Goal: Information Seeking & Learning: Check status

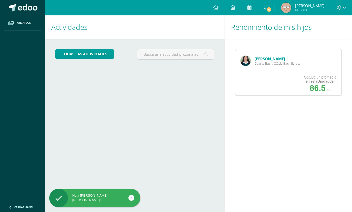
click at [253, 60] on div "María Escobar Cuarto Bach. CC.LL. Bachillerato" at bounding box center [270, 60] width 70 height 23
click at [271, 56] on link "[PERSON_NAME]" at bounding box center [269, 58] width 30 height 5
click at [264, 58] on link "[PERSON_NAME]" at bounding box center [269, 58] width 30 height 5
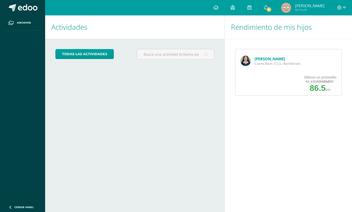
click at [271, 56] on link "[PERSON_NAME]" at bounding box center [269, 58] width 30 height 5
click at [265, 78] on div "María Escobar Cuarto Bach. CC.LL. Bachillerato Obtuvo un promedio en esta Unida…" at bounding box center [288, 72] width 107 height 47
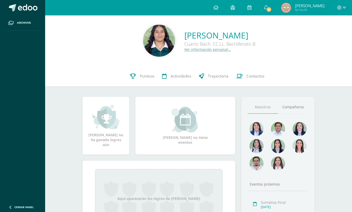
click at [148, 74] on span "Punteos" at bounding box center [147, 75] width 15 height 5
click at [144, 79] on link "Punteos" at bounding box center [142, 76] width 32 height 20
click at [143, 71] on link "Punteos" at bounding box center [142, 76] width 32 height 20
click at [147, 77] on span "Punteos" at bounding box center [147, 75] width 15 height 5
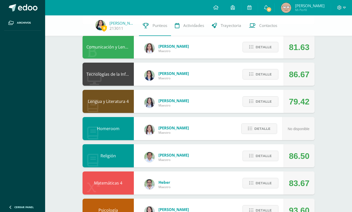
scroll to position [46, 0]
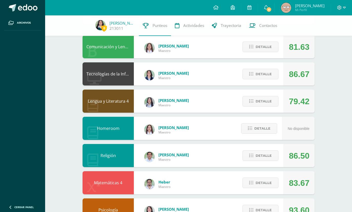
click at [264, 103] on span "Detalle" at bounding box center [263, 100] width 16 height 9
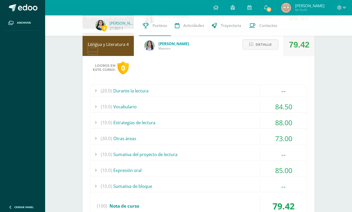
scroll to position [103, 0]
click at [251, 167] on div "(10.0) Expresión oral" at bounding box center [198, 170] width 216 height 12
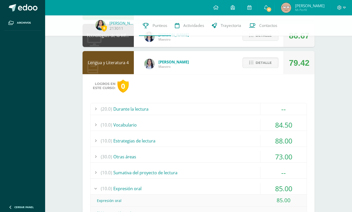
click at [262, 61] on span "Detalle" at bounding box center [263, 62] width 16 height 9
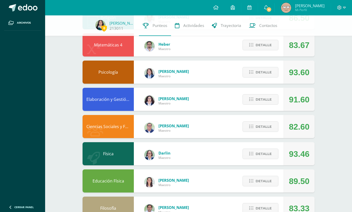
scroll to position [183, 0]
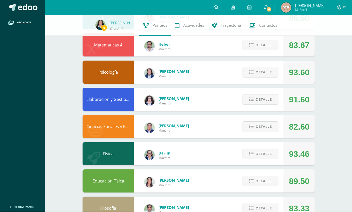
click at [259, 131] on span "Detalle" at bounding box center [263, 126] width 16 height 9
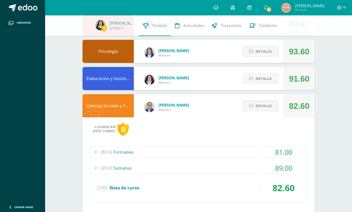
scroll to position [205, 0]
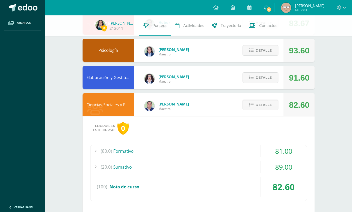
click at [250, 166] on div "(20.0) Sumativo" at bounding box center [198, 167] width 216 height 12
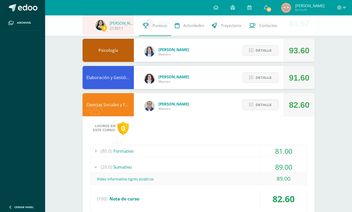
click at [249, 163] on div "(20.0) Sumativo" at bounding box center [198, 167] width 216 height 12
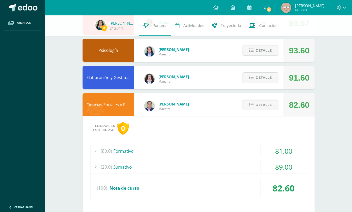
click at [257, 152] on div "(80.0) Formativo" at bounding box center [198, 151] width 216 height 12
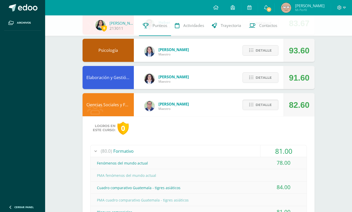
click at [252, 149] on div "(80.0) Formativo" at bounding box center [198, 151] width 216 height 12
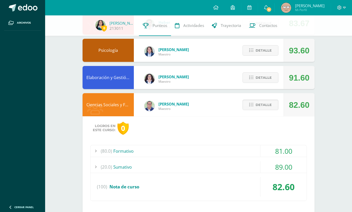
click at [248, 144] on div "Logros en este curso: 0 (80.0) Formativo 81.00 Fenómenos del mundo actual" at bounding box center [198, 165] width 232 height 99
click at [256, 146] on div "(80.0) Formativo" at bounding box center [198, 151] width 216 height 12
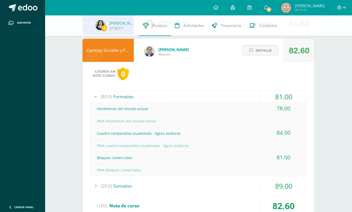
scroll to position [265, 0]
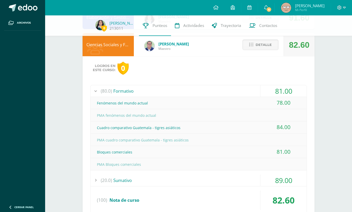
click at [269, 49] on span "Detalle" at bounding box center [263, 44] width 16 height 9
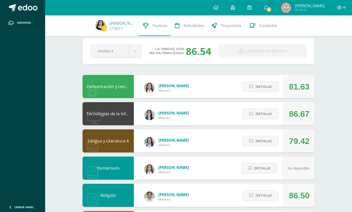
scroll to position [8, 0]
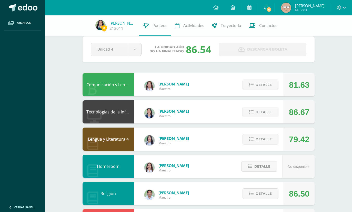
click at [263, 89] on span "Detalle" at bounding box center [263, 84] width 16 height 9
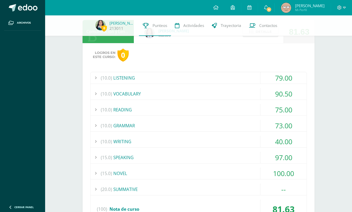
scroll to position [65, 0]
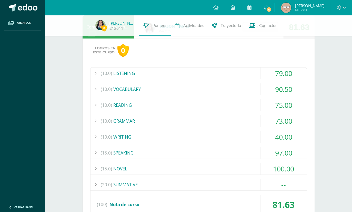
click at [258, 123] on div "(10.0) GRAMMAR" at bounding box center [198, 121] width 216 height 12
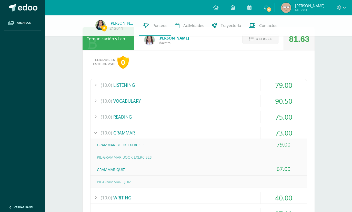
scroll to position [52, 0]
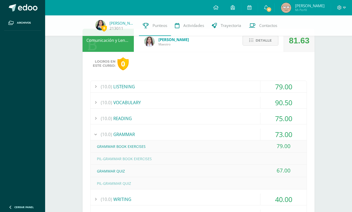
click at [266, 44] on span "Detalle" at bounding box center [263, 40] width 16 height 9
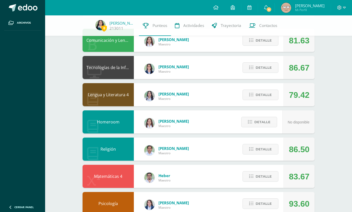
click at [268, 12] on link "6" at bounding box center [266, 7] width 16 height 15
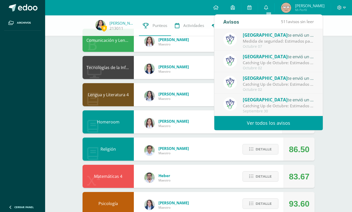
click at [266, 17] on div "Avisos 511 avisos sin leer Avisos" at bounding box center [268, 22] width 108 height 14
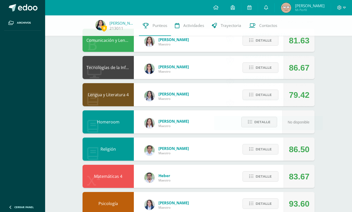
click at [333, 91] on div "0 María Escobar 213011 Punteos Actividades Trayectoria Contactos Pendiente Unid…" at bounding box center [198, 161] width 307 height 397
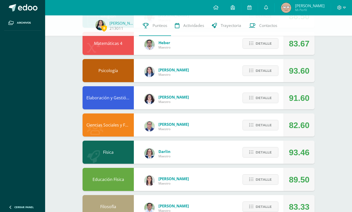
scroll to position [183, 0]
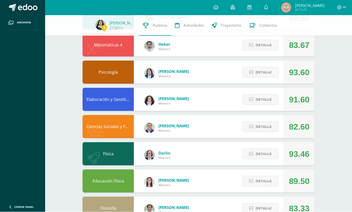
click at [264, 152] on span "Detalle" at bounding box center [263, 153] width 16 height 9
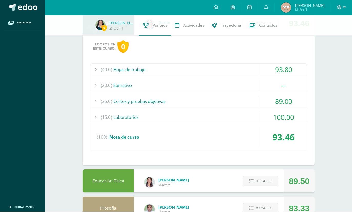
click at [243, 118] on div "(15.0) Laboratorios" at bounding box center [198, 117] width 216 height 12
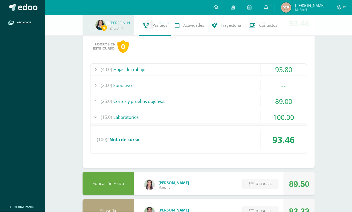
scroll to position [314, 0]
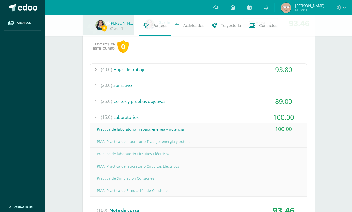
click at [235, 113] on div "(15.0) Laboratorios" at bounding box center [198, 117] width 216 height 12
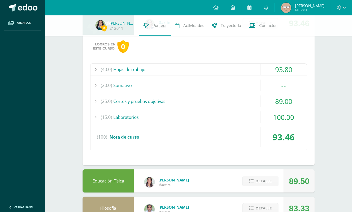
scroll to position [313, 0]
click at [235, 101] on div "(25.0) Cortos y pruebas objetivas" at bounding box center [198, 102] width 216 height 12
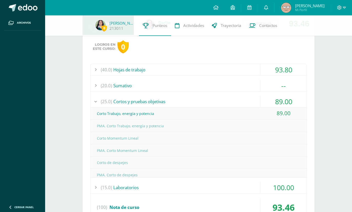
click at [234, 106] on div "(25.0) Cortos y pruebas objetivas" at bounding box center [198, 102] width 216 height 12
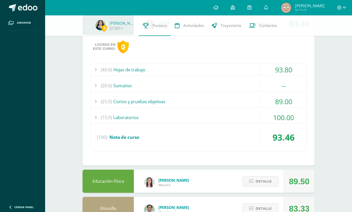
click at [239, 100] on div "(25.0) Cortos y pruebas objetivas" at bounding box center [198, 102] width 216 height 12
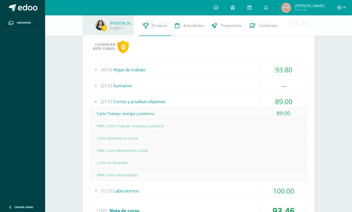
click at [223, 101] on div "(25.0) Cortos y pruebas objetivas" at bounding box center [198, 102] width 216 height 12
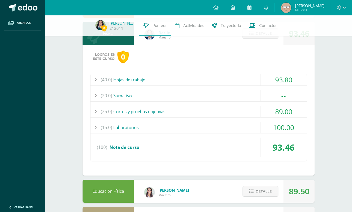
scroll to position [305, 0]
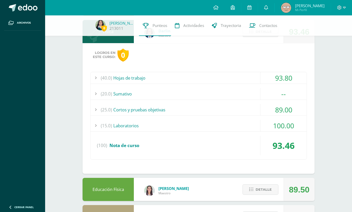
click at [251, 77] on div "(40.0) Hojas de trabajo" at bounding box center [198, 78] width 216 height 12
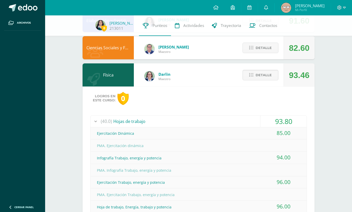
click at [274, 77] on button "Detalle" at bounding box center [260, 75] width 36 height 11
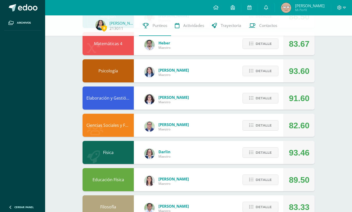
scroll to position [183, 0]
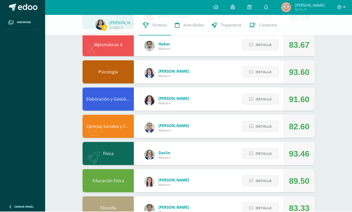
click at [265, 101] on span "Detalle" at bounding box center [263, 99] width 16 height 9
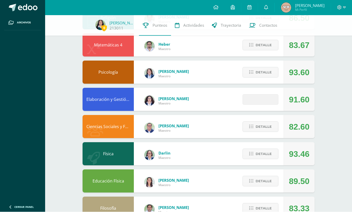
scroll to position [183, 0]
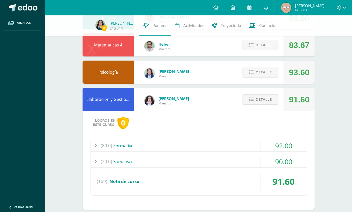
click at [260, 150] on div "92.00" at bounding box center [283, 146] width 46 height 12
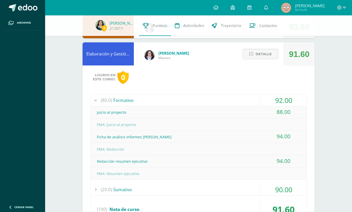
scroll to position [227, 0]
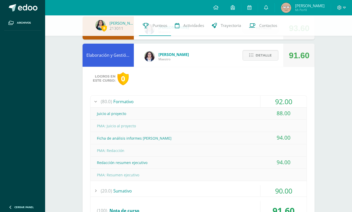
click at [250, 103] on div "(80.0) Formativo" at bounding box center [198, 102] width 216 height 12
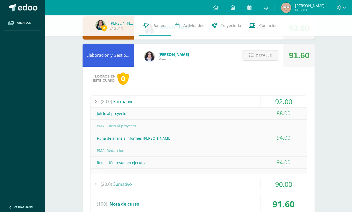
click at [268, 53] on span "Detalle" at bounding box center [263, 54] width 16 height 9
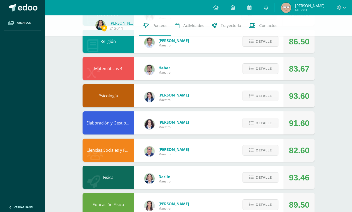
scroll to position [159, 0]
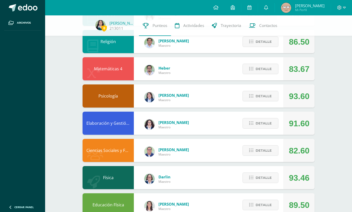
click at [265, 101] on span "Detalle" at bounding box center [263, 95] width 16 height 9
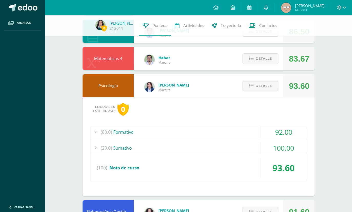
click at [249, 133] on div "(80.0) Formativo" at bounding box center [198, 132] width 216 height 12
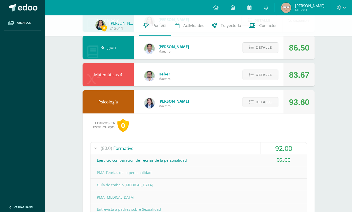
scroll to position [152, 0]
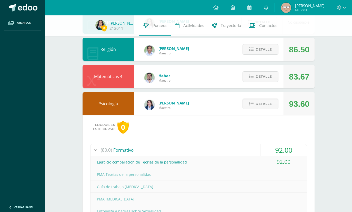
click at [270, 105] on span "Detalle" at bounding box center [263, 103] width 16 height 9
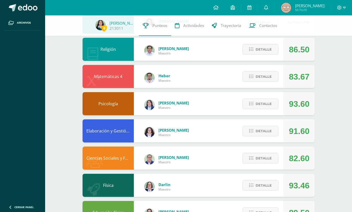
scroll to position [144, 0]
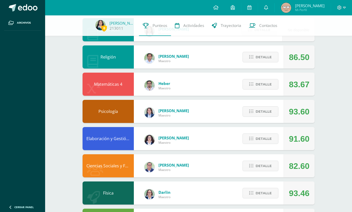
click at [273, 84] on button "Detalle" at bounding box center [260, 84] width 36 height 11
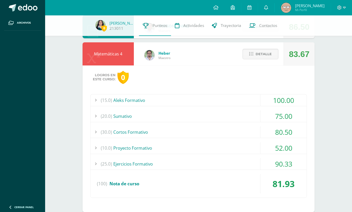
scroll to position [175, 0]
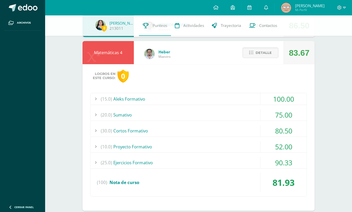
click at [250, 115] on div "(20.0) [GEOGRAPHIC_DATA]" at bounding box center [198, 115] width 216 height 12
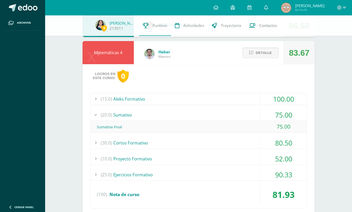
click at [247, 119] on div "(20.0) [GEOGRAPHIC_DATA]" at bounding box center [198, 115] width 216 height 12
click at [267, 57] on span "Detalle" at bounding box center [263, 52] width 16 height 9
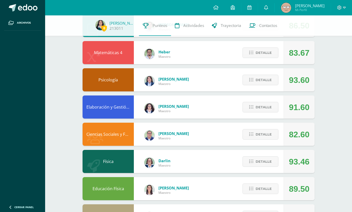
click at [265, 51] on span "Detalle" at bounding box center [263, 52] width 16 height 9
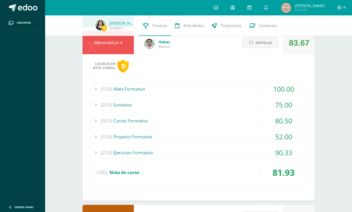
scroll to position [186, 0]
click at [240, 107] on div "(20.0) [GEOGRAPHIC_DATA]" at bounding box center [198, 105] width 216 height 12
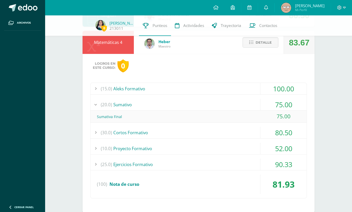
click at [54, 185] on div "0 María Escobar 213011 Punteos Actividades Trayectoria Contactos Pendiente Unid…" at bounding box center [198, 108] width 307 height 556
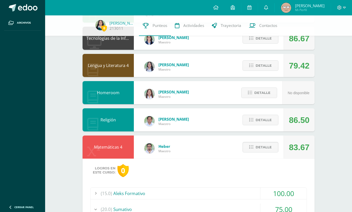
scroll to position [0, 0]
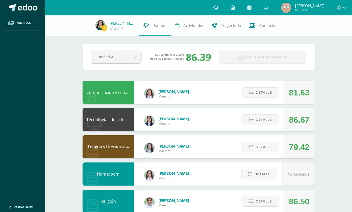
click at [136, 61] on body "Archivos Cerrar panel Configuración Cerrar sesión Peggy Veronica Mi Perfil Avis…" at bounding box center [176, 206] width 352 height 413
click at [128, 55] on body "Archivos Cerrar panel Configuración Cerrar sesión Peggy Veronica Mi Perfil Avis…" at bounding box center [176, 206] width 352 height 413
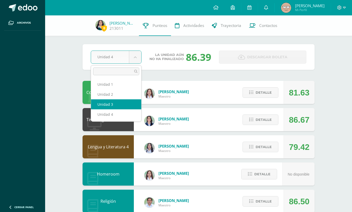
select select "Unidad 3"
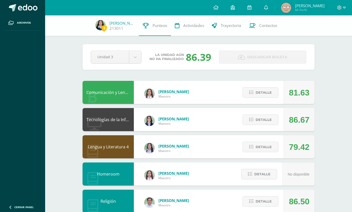
click at [107, 103] on div "Comunicación y Lenguaje L3 Inglés 4" at bounding box center [107, 92] width 51 height 23
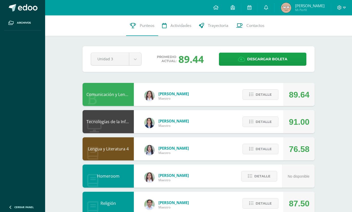
click at [137, 62] on body "Archivos Cerrar panel Configuración Cerrar sesión [PERSON_NAME] Mi Perfil Aviso…" at bounding box center [176, 207] width 352 height 415
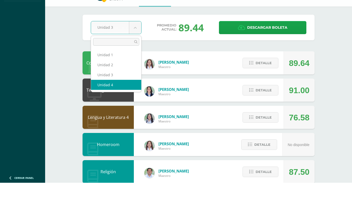
select select "Unidad 4"
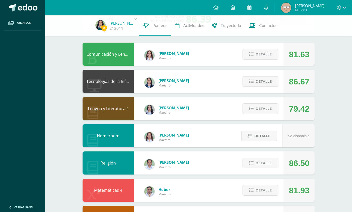
scroll to position [42, 0]
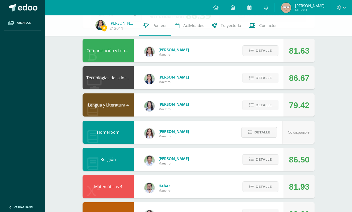
click at [257, 78] on span "Detalle" at bounding box center [263, 77] width 16 height 9
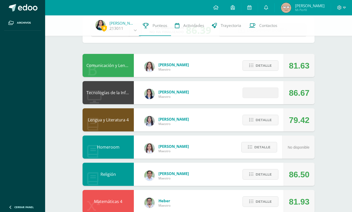
scroll to position [19, 0]
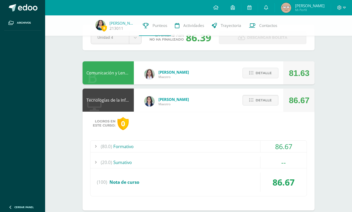
click at [230, 143] on div "(80.0) Formativo" at bounding box center [198, 146] width 216 height 12
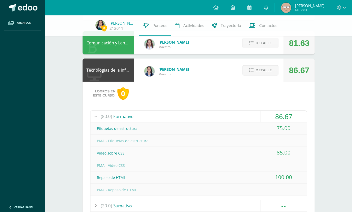
scroll to position [49, 0]
click at [266, 72] on span "Detalle" at bounding box center [263, 70] width 16 height 9
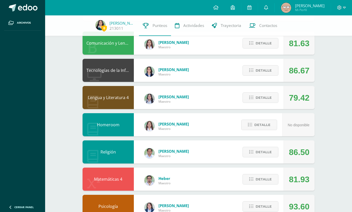
click at [271, 73] on span "Detalle" at bounding box center [263, 70] width 16 height 9
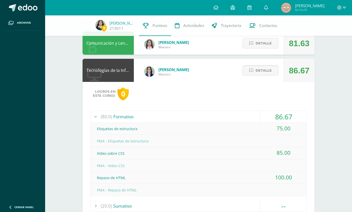
click at [237, 201] on div "(20.0) [GEOGRAPHIC_DATA]" at bounding box center [198, 206] width 216 height 12
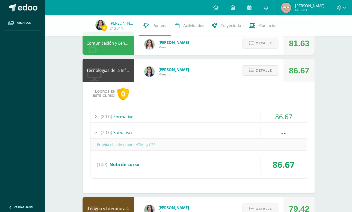
click at [274, 75] on button "Detalle" at bounding box center [260, 70] width 36 height 11
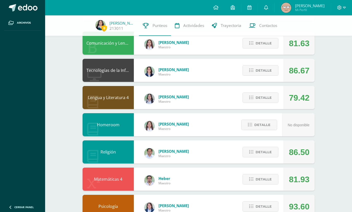
click at [276, 44] on button "Detalle" at bounding box center [260, 43] width 36 height 11
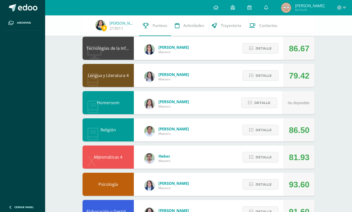
scroll to position [266, 0]
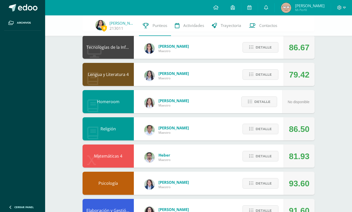
click at [269, 73] on span "Detalle" at bounding box center [263, 74] width 16 height 9
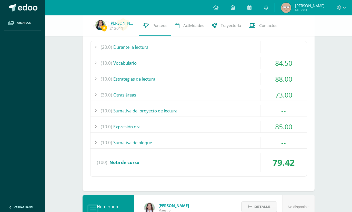
scroll to position [338, 0]
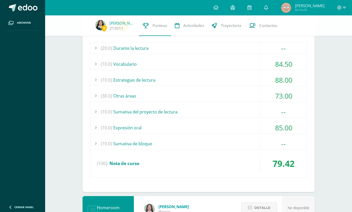
click at [245, 63] on div "(10.0) Vocabulario" at bounding box center [198, 64] width 216 height 12
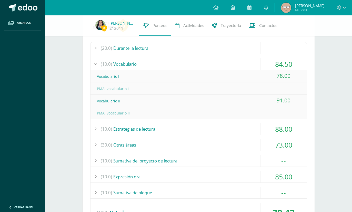
click at [233, 59] on div "(10.0) Vocabulario" at bounding box center [198, 64] width 216 height 12
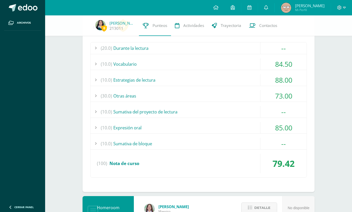
click at [246, 95] on div "(30.0) Otras áreas" at bounding box center [198, 96] width 216 height 12
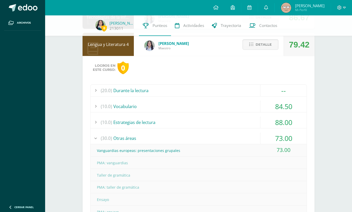
scroll to position [298, 0]
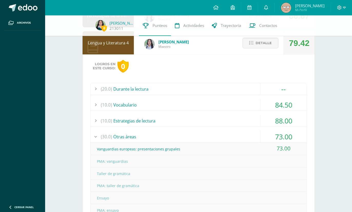
click at [270, 39] on span "Detalle" at bounding box center [263, 42] width 16 height 9
